Goal: Task Accomplishment & Management: Manage account settings

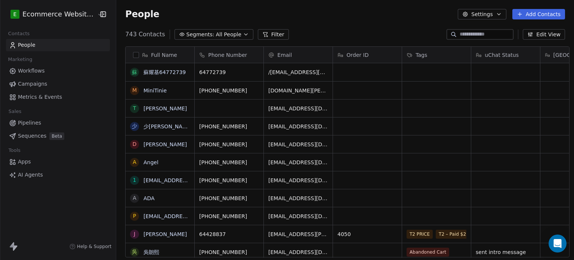
scroll to position [223, 456]
click at [467, 35] on input at bounding box center [486, 34] width 52 height 7
type input "***"
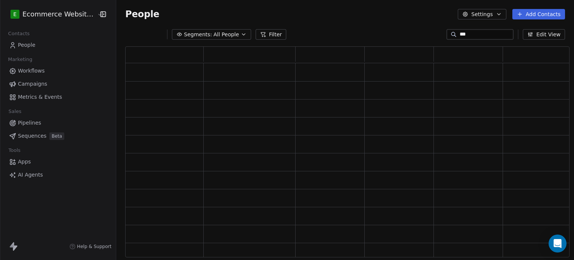
scroll to position [205, 439]
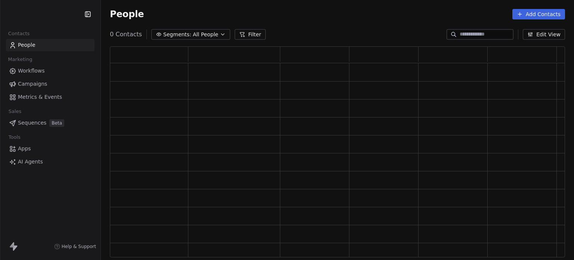
scroll to position [205, 449]
click at [474, 38] on input at bounding box center [486, 34] width 52 height 7
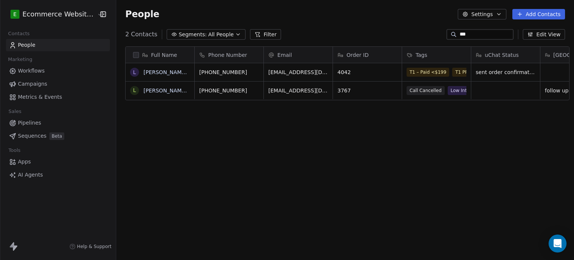
scroll to position [223, 456]
type input "***"
click at [159, 71] on link "[PERSON_NAME] [PERSON_NAME]" at bounding box center [188, 72] width 89 height 6
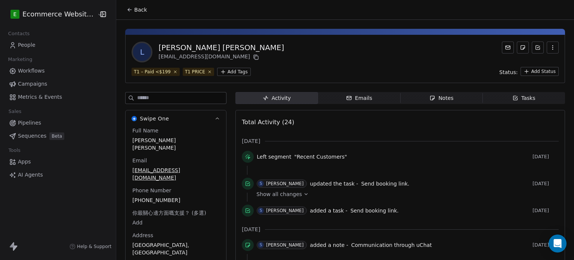
click at [513, 99] on icon "button" at bounding box center [516, 98] width 6 height 6
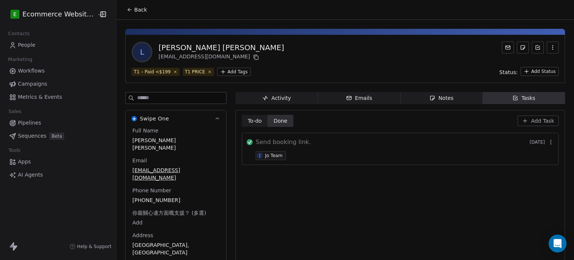
click at [231, 73] on html "E Ecommerce Website Builder Contacts People Marketing Workflows Campaigns Metri…" at bounding box center [287, 130] width 574 height 260
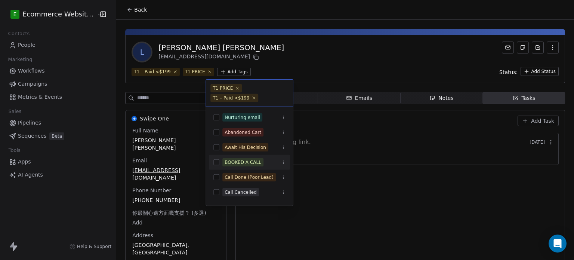
click at [259, 161] on span "BOOKED A CALL" at bounding box center [242, 162] width 41 height 8
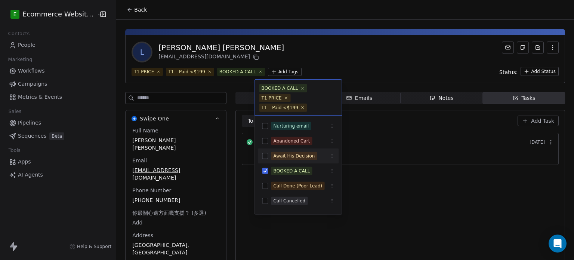
click at [393, 47] on html "E Ecommerce Website Builder Contacts People Marketing Workflows Campaigns Metri…" at bounding box center [287, 130] width 574 height 260
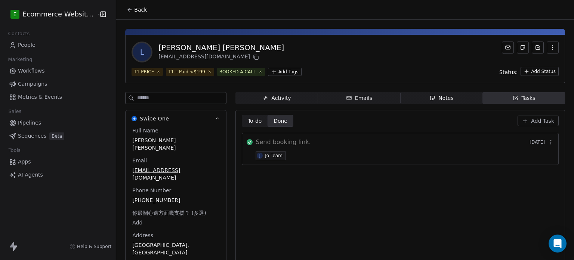
click at [430, 97] on icon "button" at bounding box center [433, 98] width 6 height 6
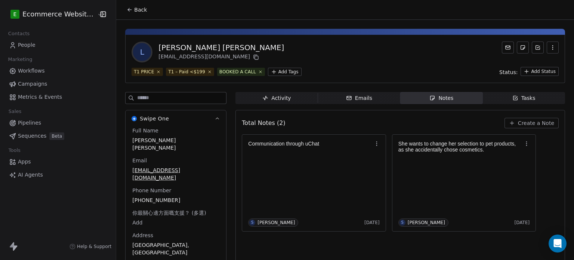
click at [519, 126] on span "Create a Note" at bounding box center [536, 122] width 36 height 7
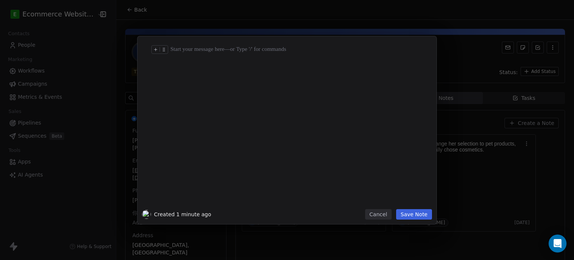
drag, startPoint x: 199, startPoint y: 44, endPoint x: 184, endPoint y: 49, distance: 15.6
click at [184, 49] on div at bounding box center [295, 49] width 250 height 9
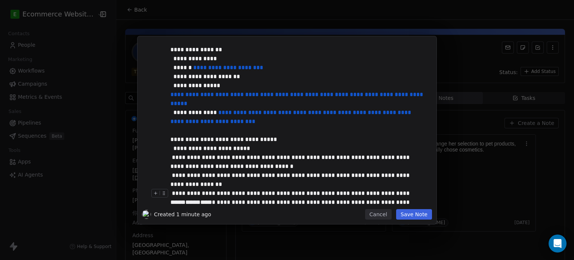
scroll to position [43, 0]
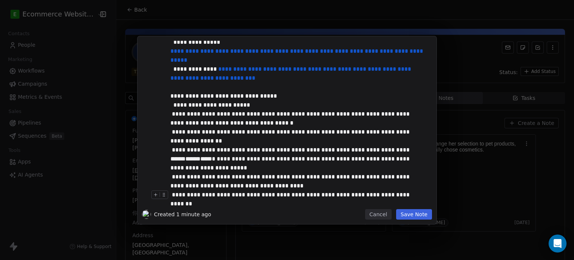
click at [416, 218] on button "Save Note" at bounding box center [414, 214] width 36 height 10
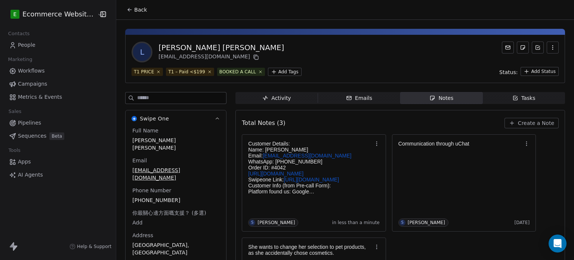
click at [127, 7] on icon at bounding box center [130, 10] width 6 height 6
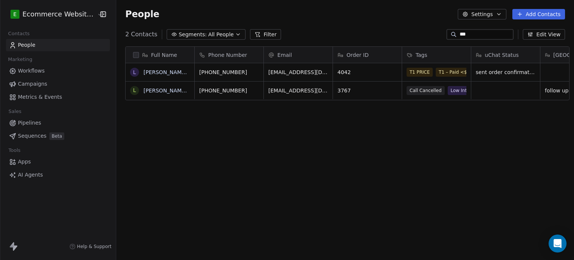
scroll to position [223, 456]
drag, startPoint x: 476, startPoint y: 33, endPoint x: 426, endPoint y: 33, distance: 49.4
click at [426, 33] on div "2 Contacts Segments: All People Filter *** Edit View" at bounding box center [345, 34] width 458 height 12
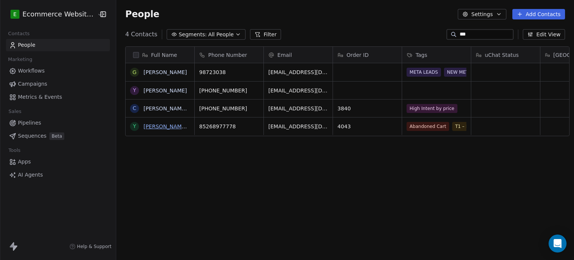
type input "***"
click at [167, 123] on link "Yan Laam Cheung" at bounding box center [188, 126] width 89 height 6
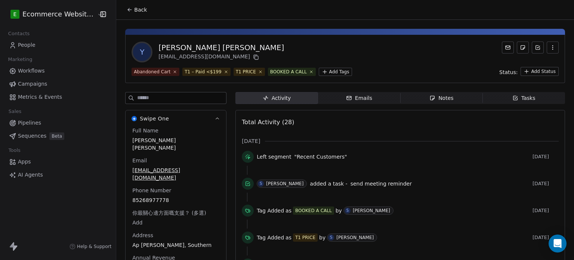
click at [455, 96] on span "Notes Notes" at bounding box center [441, 98] width 82 height 12
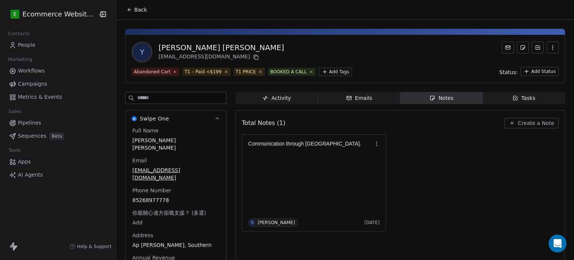
click at [518, 121] on span "Create a Note" at bounding box center [536, 122] width 36 height 7
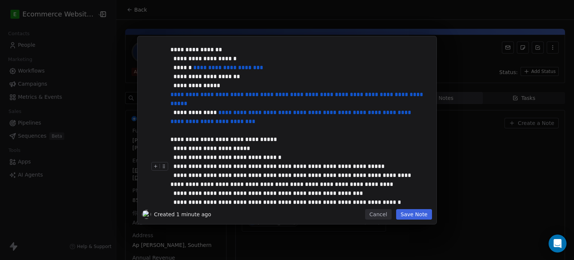
scroll to position [16, 0]
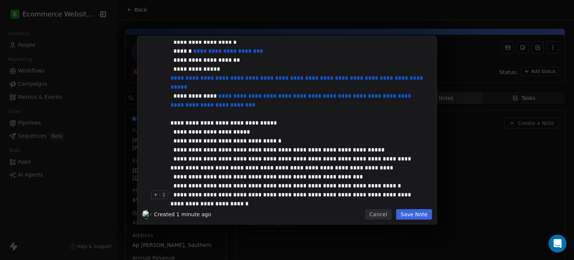
click at [422, 215] on button "Save Note" at bounding box center [414, 214] width 36 height 10
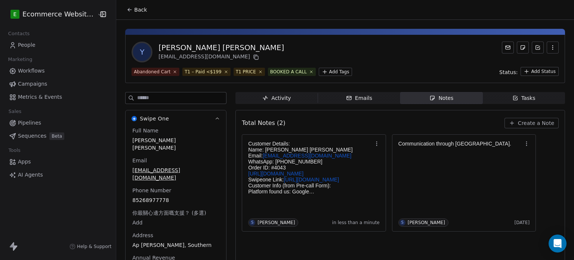
click at [128, 5] on button "Back" at bounding box center [136, 9] width 29 height 13
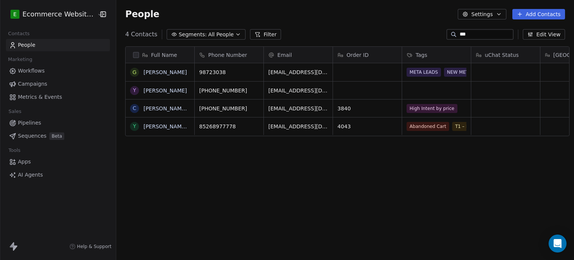
scroll to position [223, 456]
click at [490, 33] on input "***" at bounding box center [486, 34] width 52 height 7
type input "*"
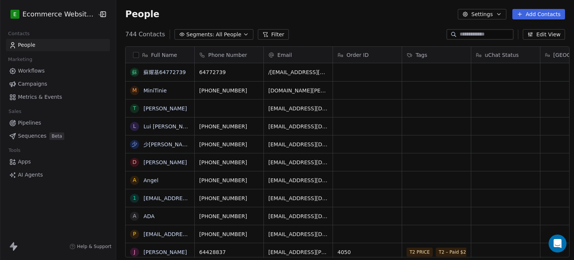
click at [386, 25] on div "People Settings Add Contacts" at bounding box center [345, 14] width 458 height 28
click at [463, 37] on input at bounding box center [486, 34] width 52 height 7
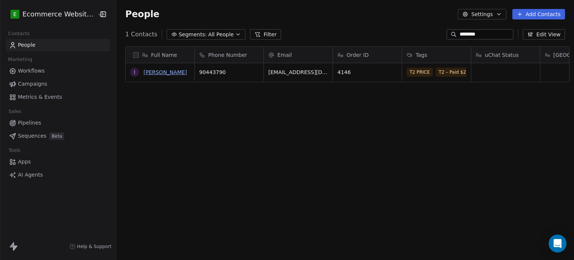
type input "********"
click at [157, 72] on link "Isabella" at bounding box center [165, 72] width 43 height 6
